Goal: Task Accomplishment & Management: Manage account settings

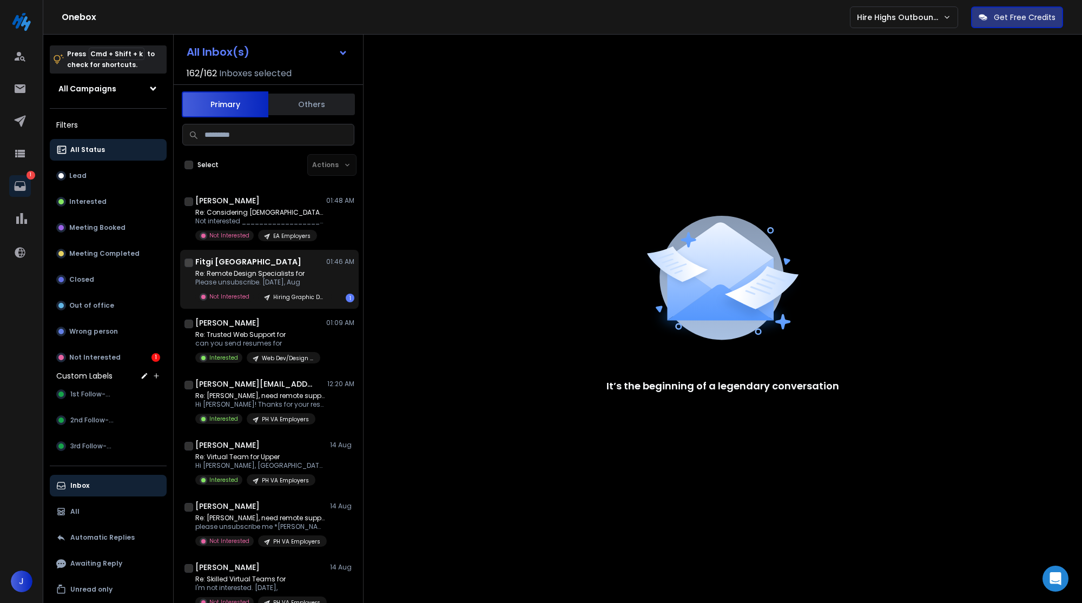
click at [266, 273] on p "Re: Remote Design Specialists for" at bounding box center [260, 273] width 130 height 9
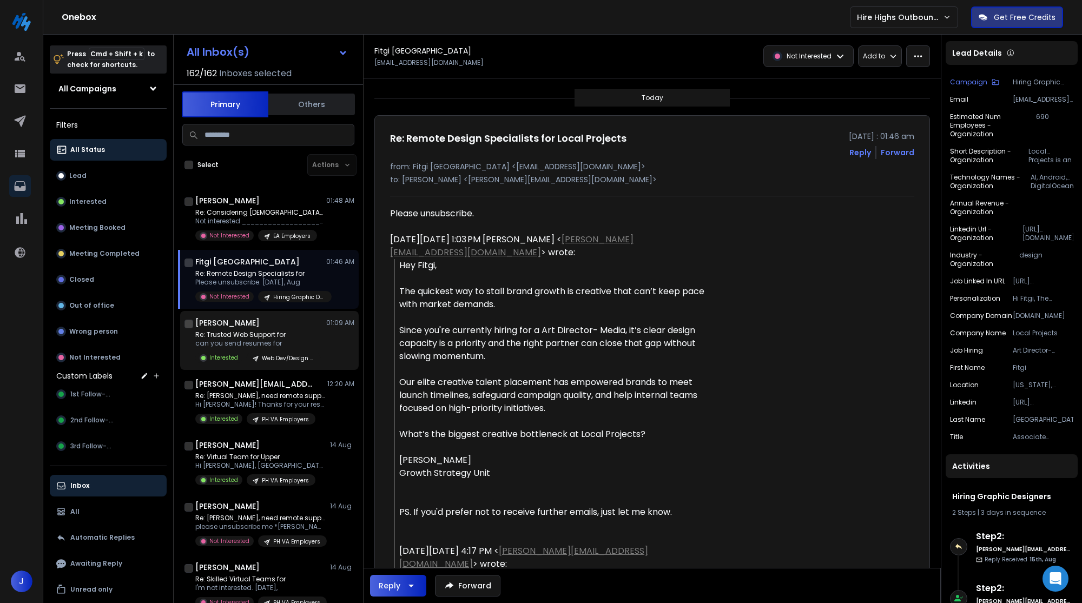
click at [313, 327] on div "[PERSON_NAME] 01:09 AM" at bounding box center [274, 323] width 159 height 11
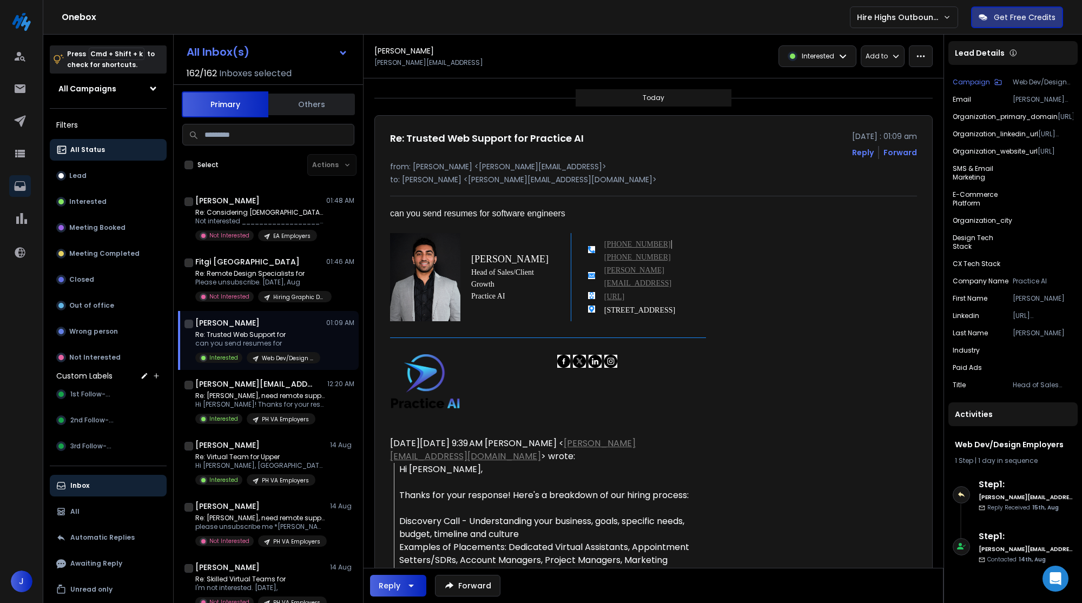
click at [322, 338] on div "Re: Trusted Web Support for can you send resumes for Interested Web Dev/Design …" at bounding box center [274, 347] width 159 height 33
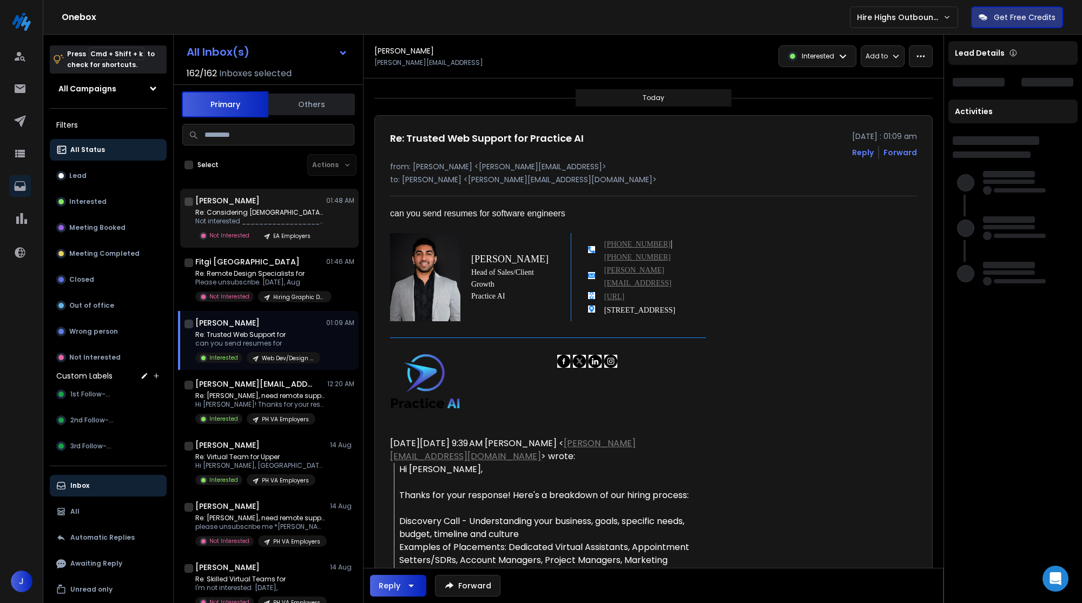
click at [306, 203] on div "[PERSON_NAME] 01:48 AM" at bounding box center [274, 200] width 159 height 11
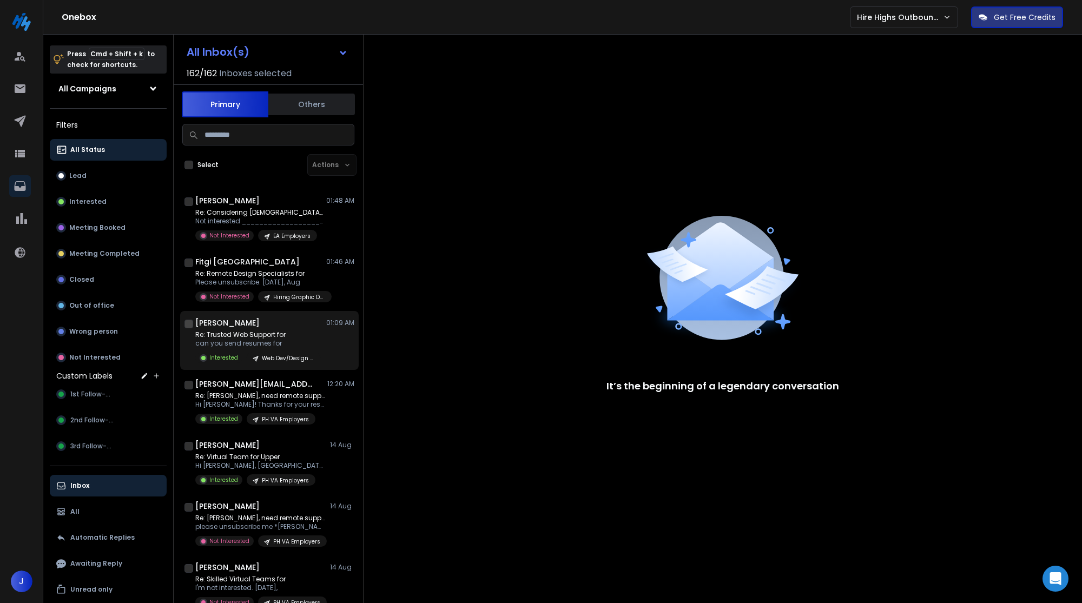
click at [245, 344] on p "can you send resumes for" at bounding box center [257, 343] width 125 height 9
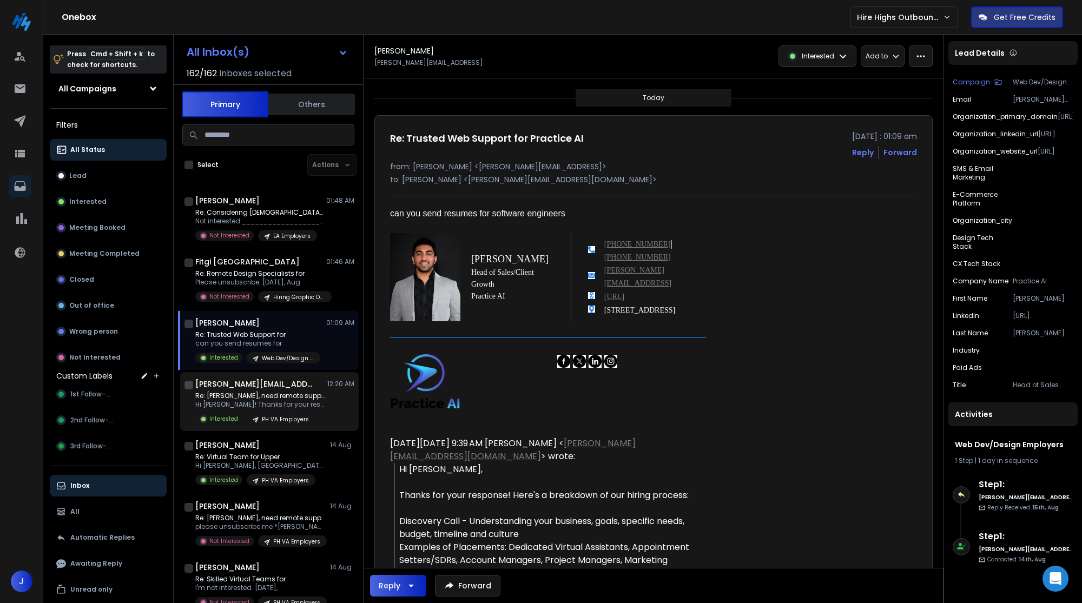
click at [288, 407] on p "Hi [PERSON_NAME]! Thanks for your response!" at bounding box center [260, 404] width 130 height 9
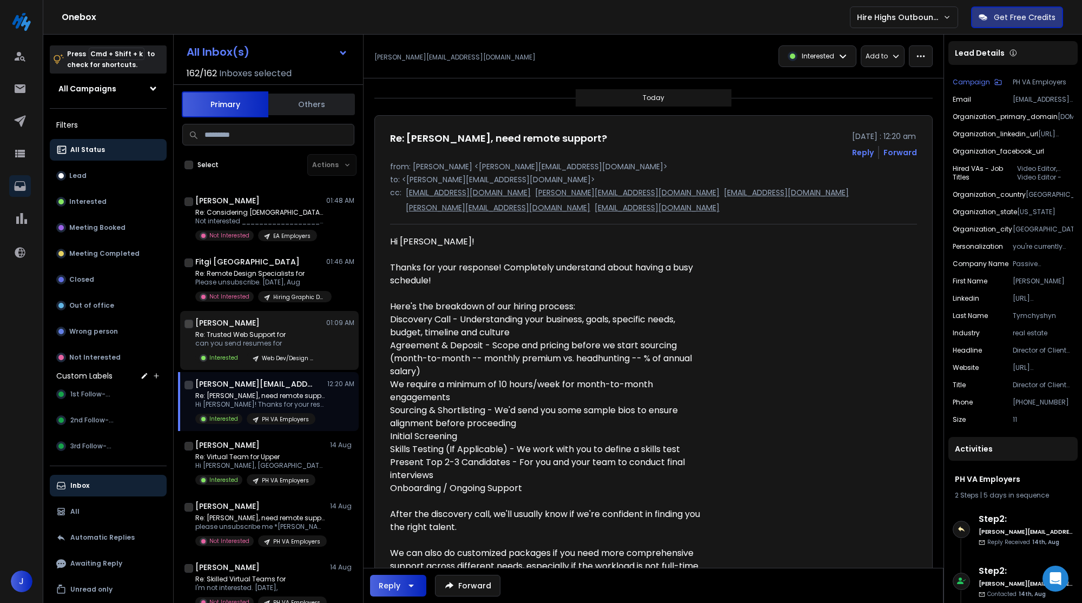
click at [328, 342] on div "Re: Trusted Web Support for can you send resumes for Interested Web Dev/Design …" at bounding box center [274, 347] width 159 height 33
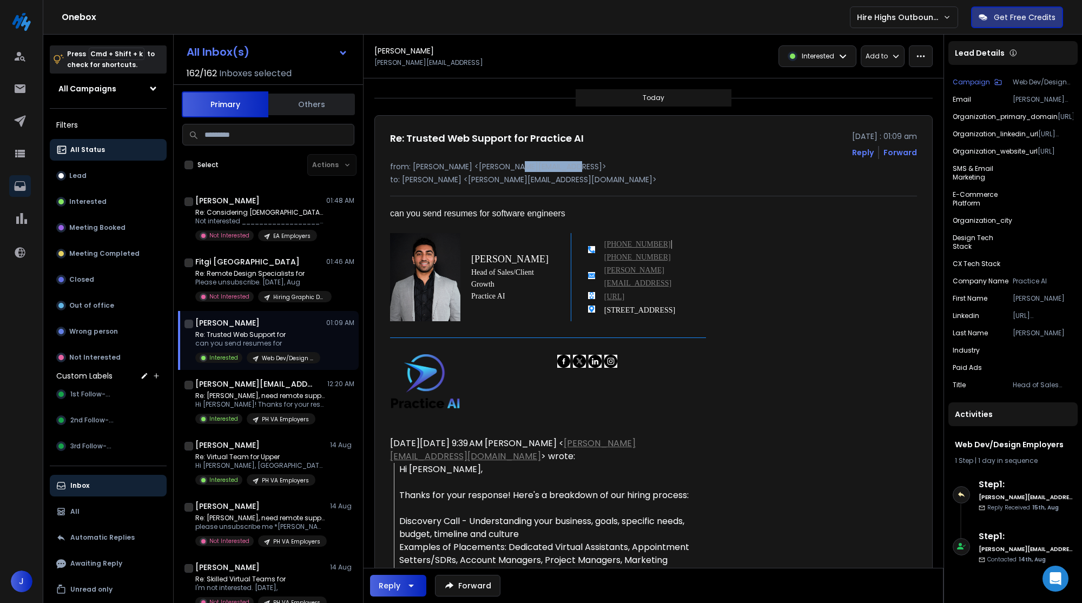
drag, startPoint x: 560, startPoint y: 168, endPoint x: 507, endPoint y: 168, distance: 53.6
click at [507, 168] on p "from: Dillon Sedaghat <dillon@lawpractice.ai>" at bounding box center [653, 166] width 527 height 11
copy p "awpractice.ai"
click at [253, 337] on p "Re: Trusted Web Support for" at bounding box center [257, 335] width 125 height 9
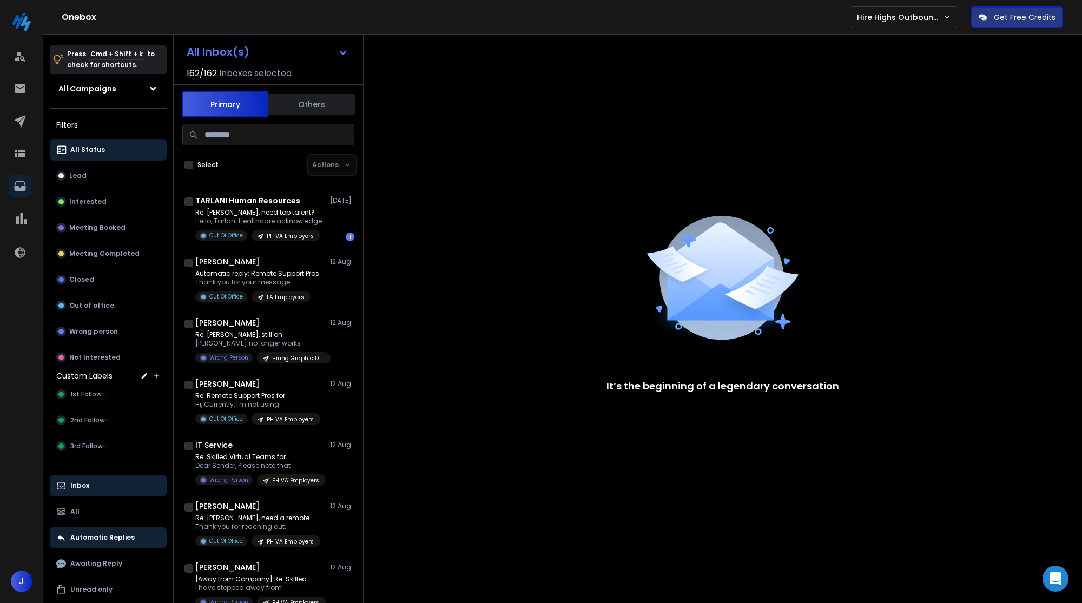
click at [101, 478] on button "Inbox" at bounding box center [108, 486] width 117 height 22
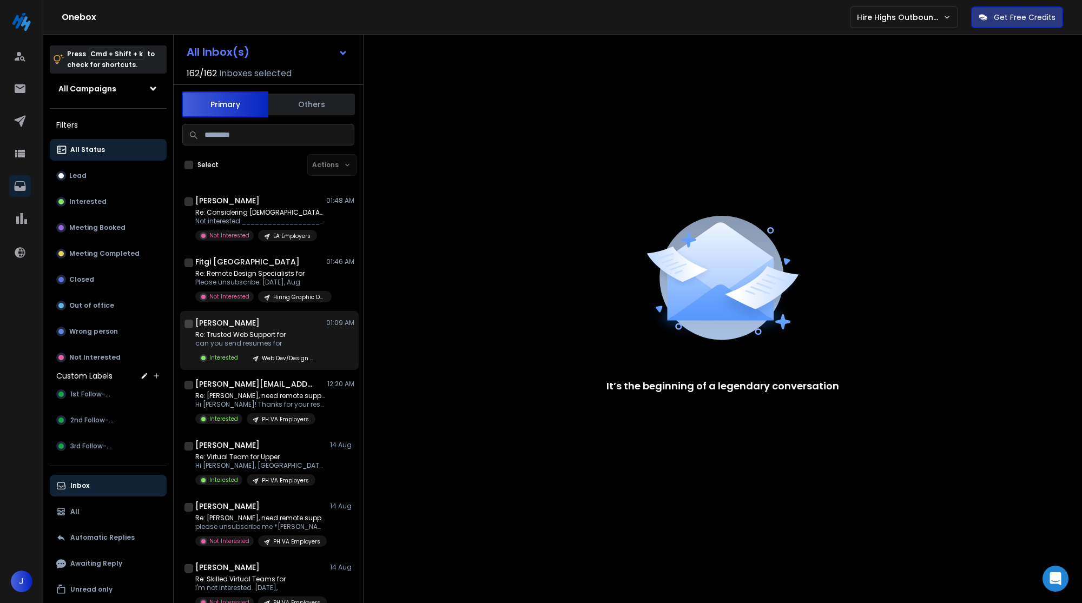
click at [316, 342] on p "can you send resumes for" at bounding box center [257, 343] width 125 height 9
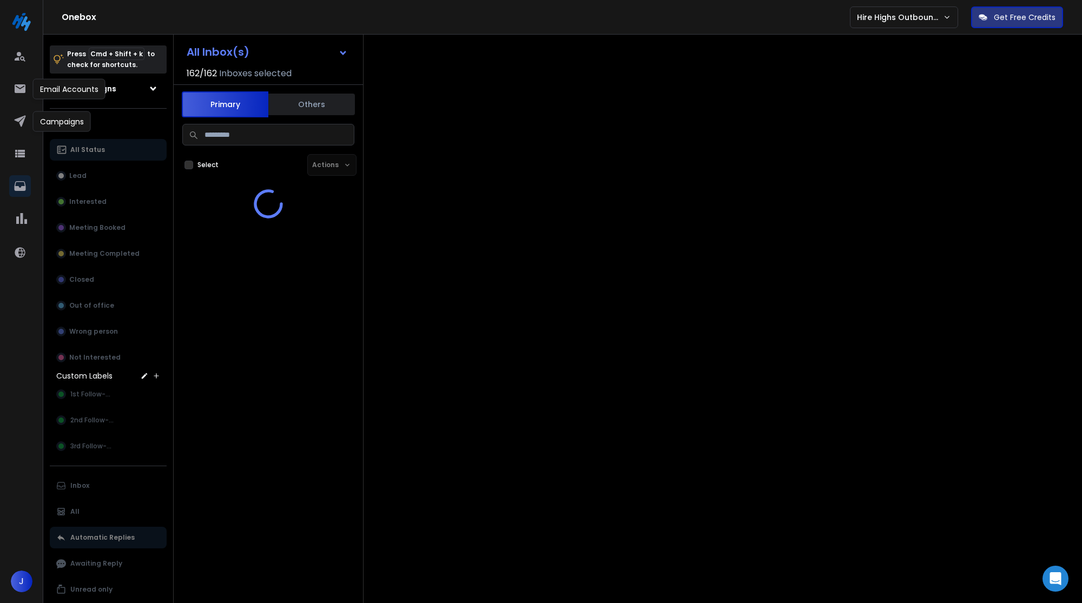
click at [27, 134] on div at bounding box center [21, 123] width 25 height 26
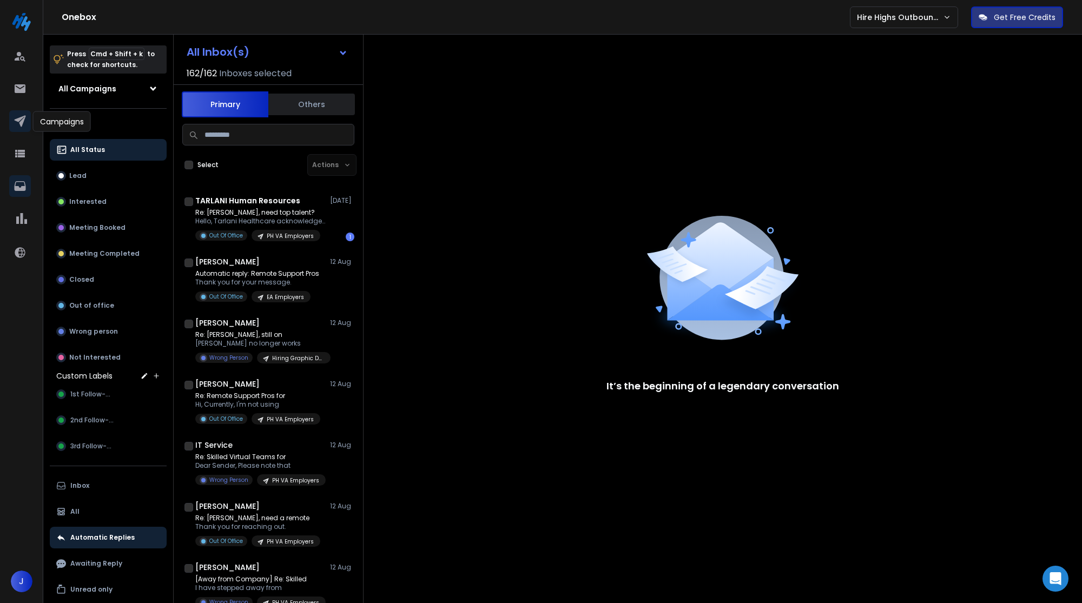
click at [27, 127] on link at bounding box center [20, 121] width 22 height 22
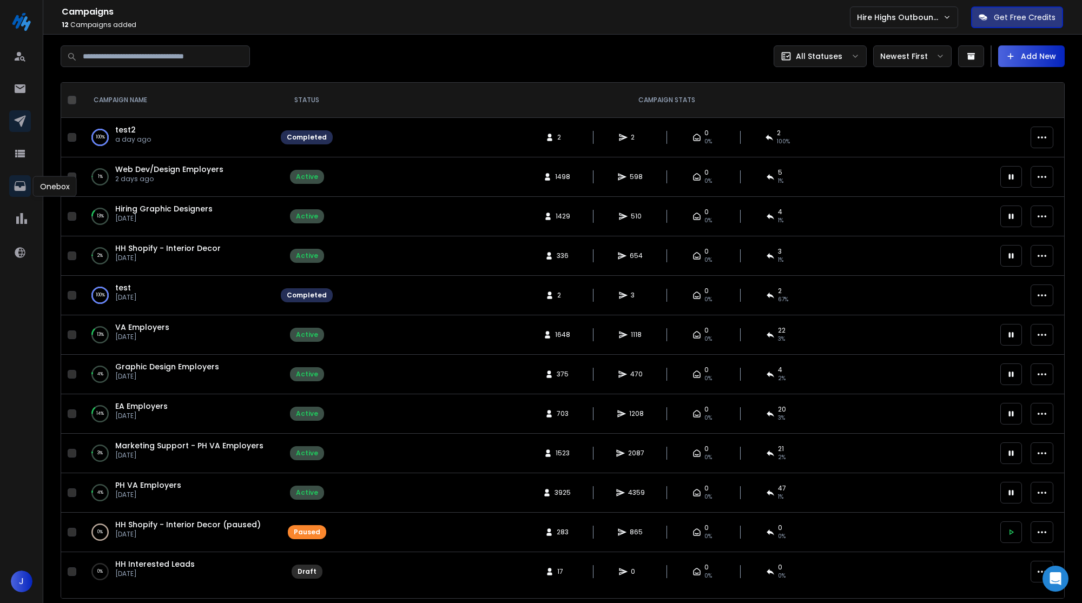
click at [25, 185] on icon at bounding box center [19, 186] width 11 height 10
